Goal: Navigation & Orientation: Go to known website

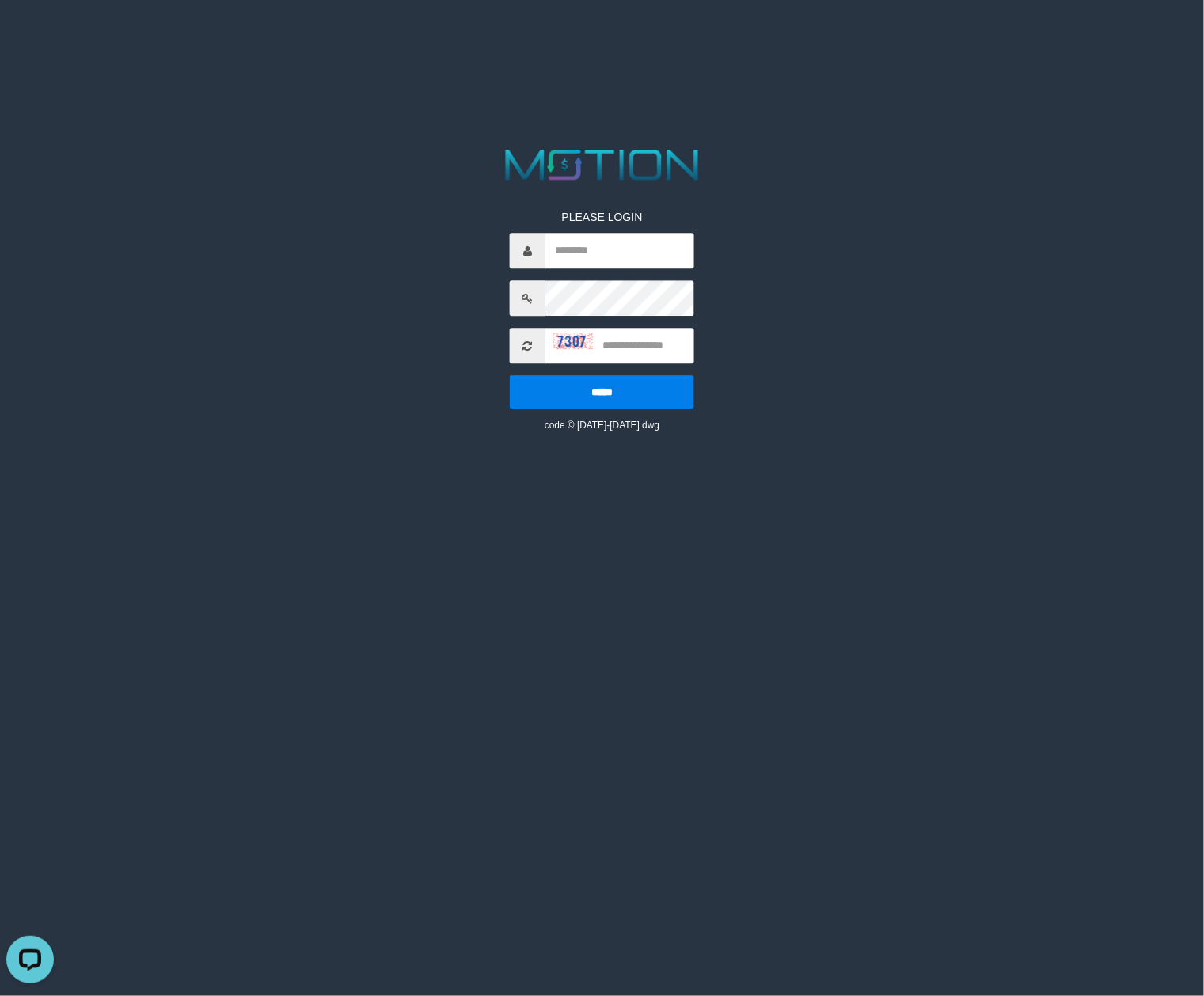
click at [559, 333] on img at bounding box center [572, 341] width 39 height 15
